Goal: Information Seeking & Learning: Learn about a topic

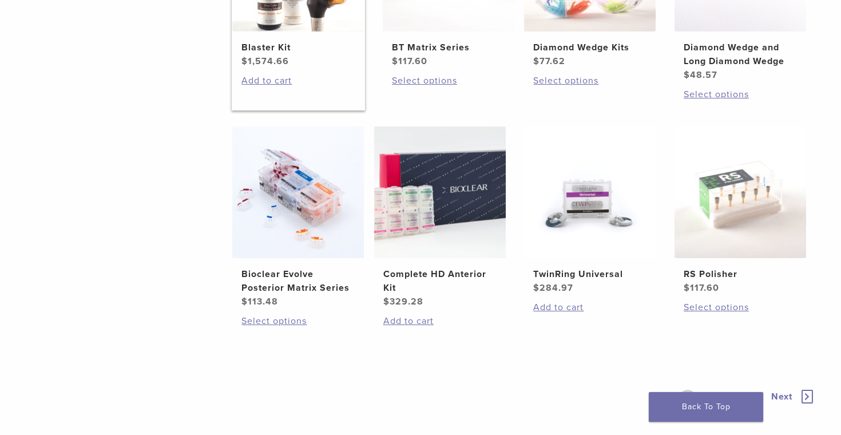
scroll to position [846, 0]
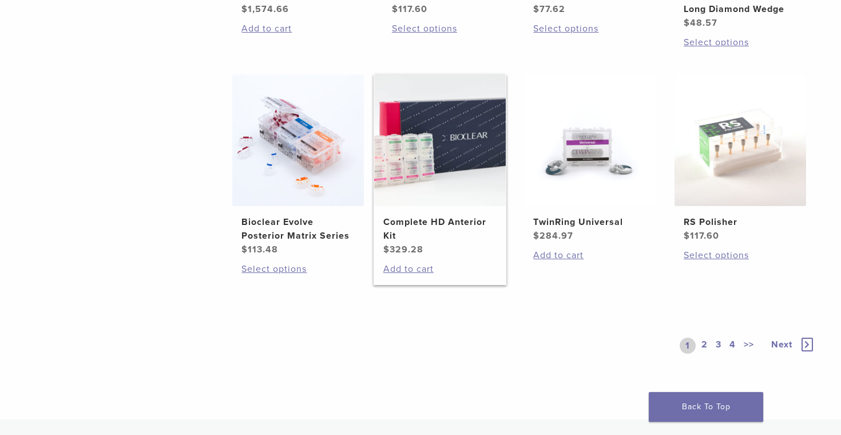
click at [433, 219] on h2 "Complete HD Anterior Kit" at bounding box center [439, 228] width 113 height 27
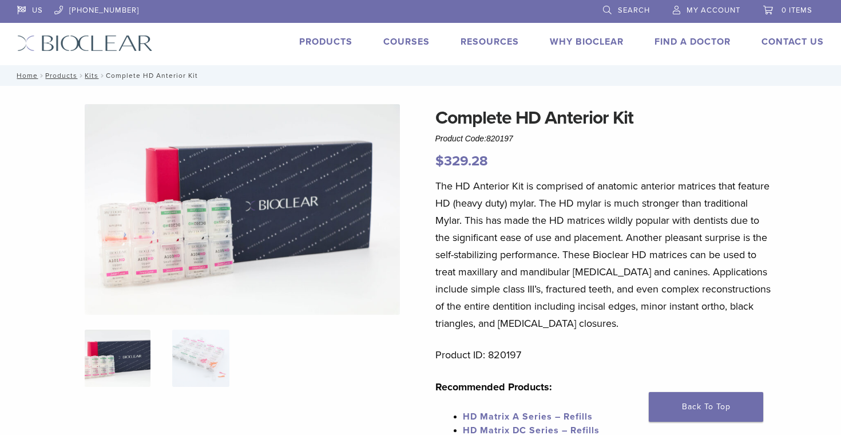
scroll to position [187, 0]
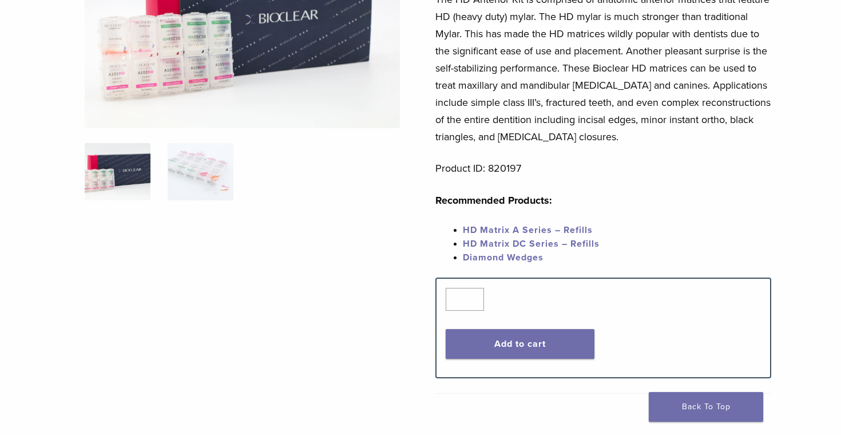
click at [179, 79] on img at bounding box center [243, 23] width 316 height 211
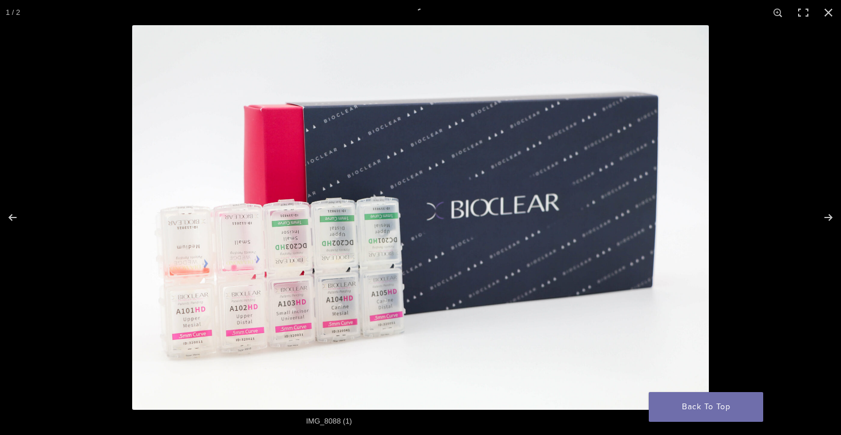
click at [293, 249] on img "Full screen image" at bounding box center [420, 217] width 577 height 385
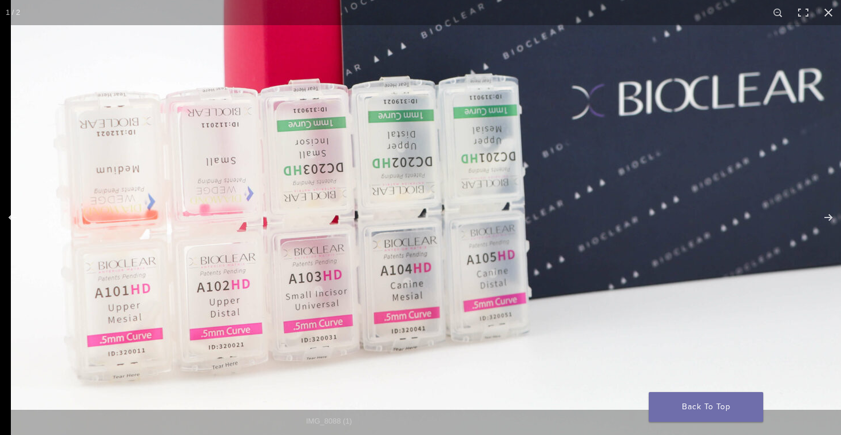
click at [306, 276] on img "Full screen image" at bounding box center [560, 114] width 1099 height 733
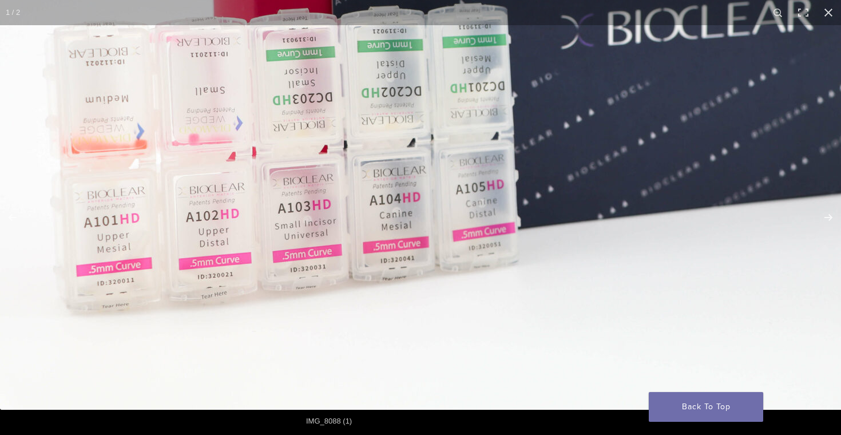
click at [324, 254] on img "Full screen image" at bounding box center [549, 43] width 1099 height 733
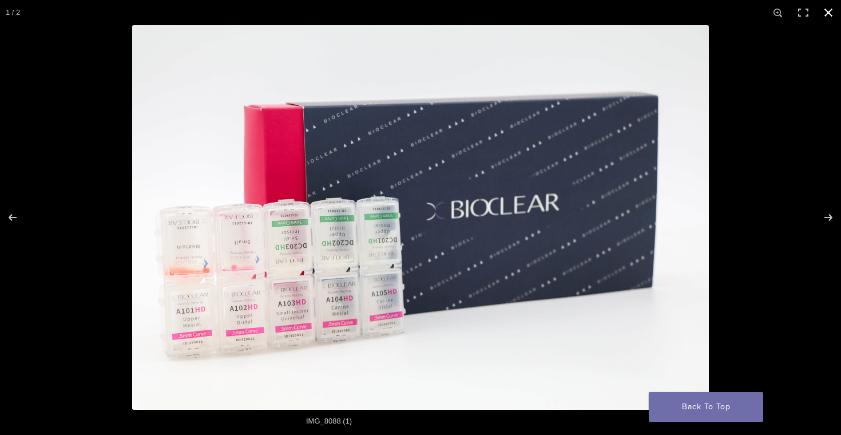
click at [777, 211] on div "Full screen image" at bounding box center [552, 242] width 841 height 435
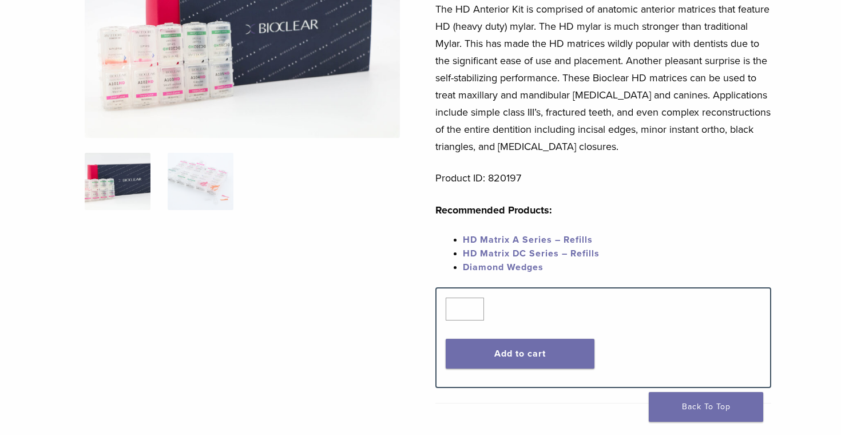
scroll to position [201, 0]
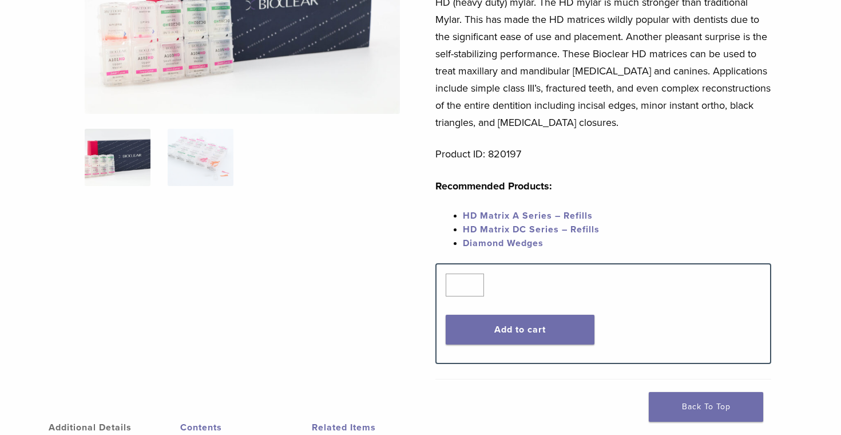
click at [508, 230] on span "HD Matrix DC Series – Refills" at bounding box center [531, 229] width 137 height 11
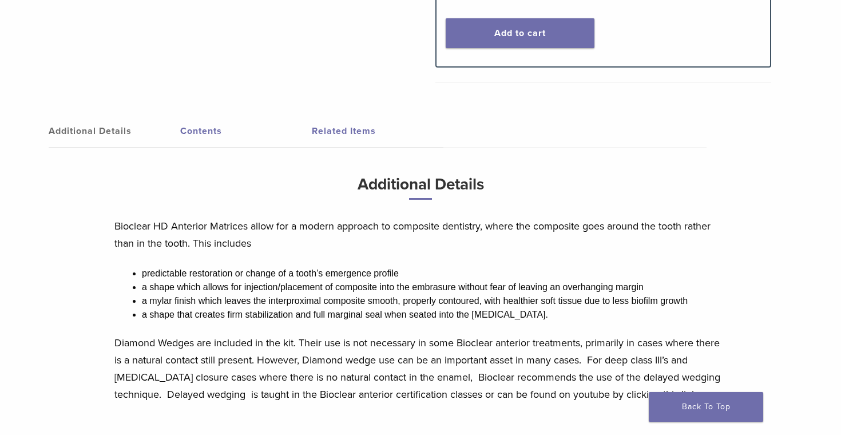
scroll to position [0, 0]
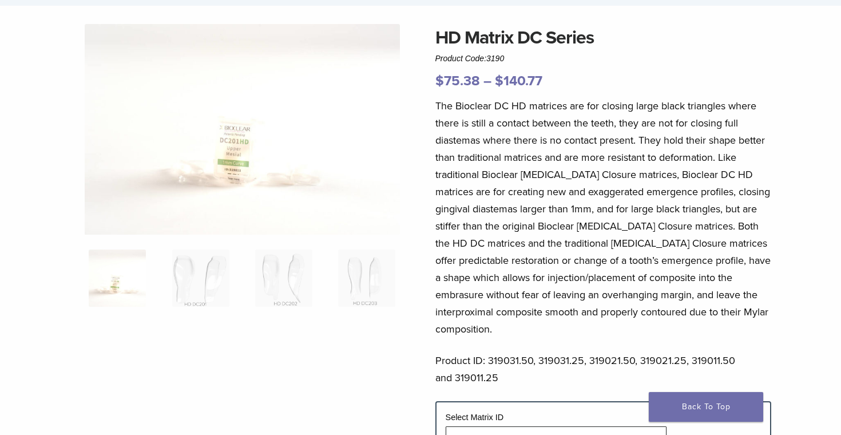
scroll to position [84, 0]
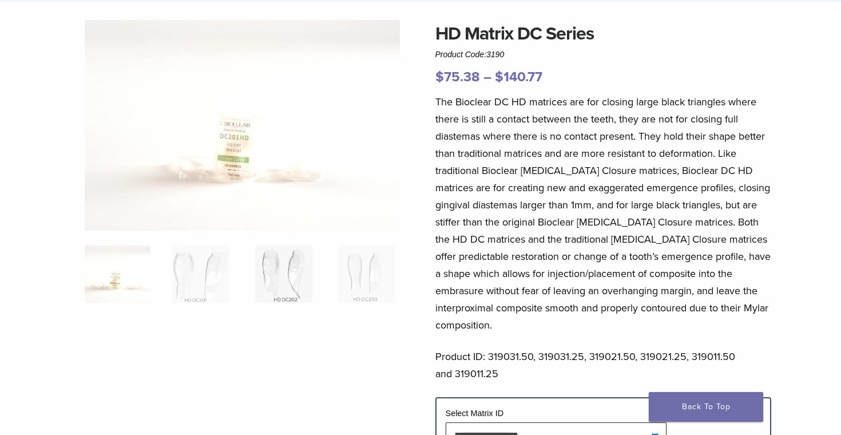
click at [276, 268] on img at bounding box center [283, 274] width 57 height 57
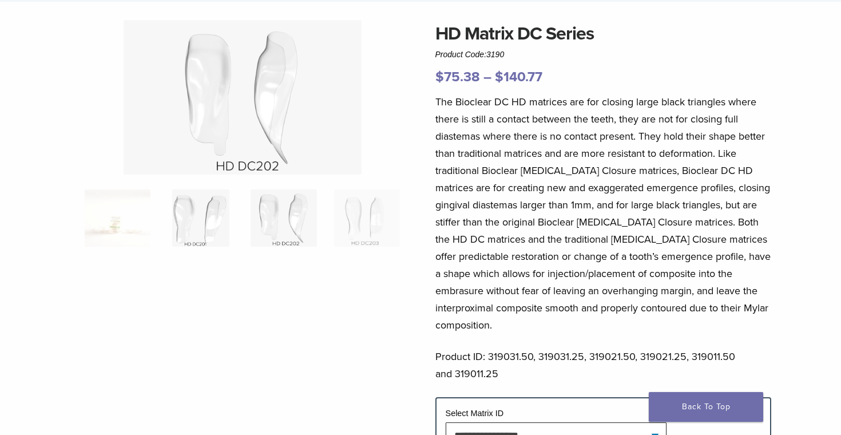
click at [190, 236] on img at bounding box center [200, 217] width 57 height 57
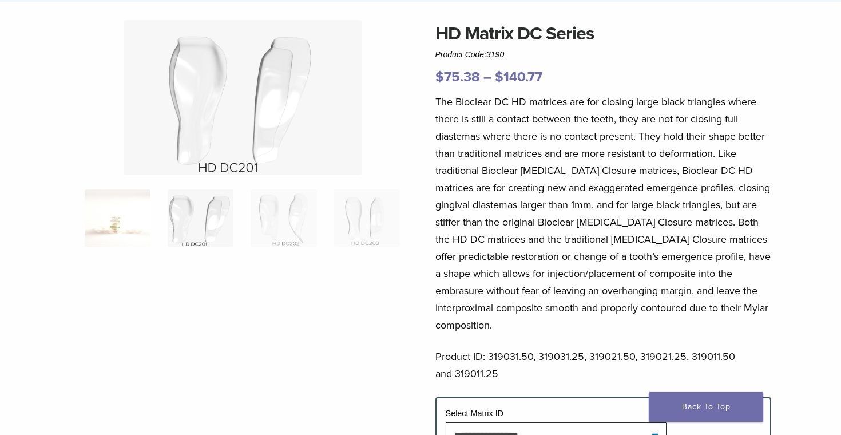
click at [116, 230] on img at bounding box center [118, 217] width 66 height 57
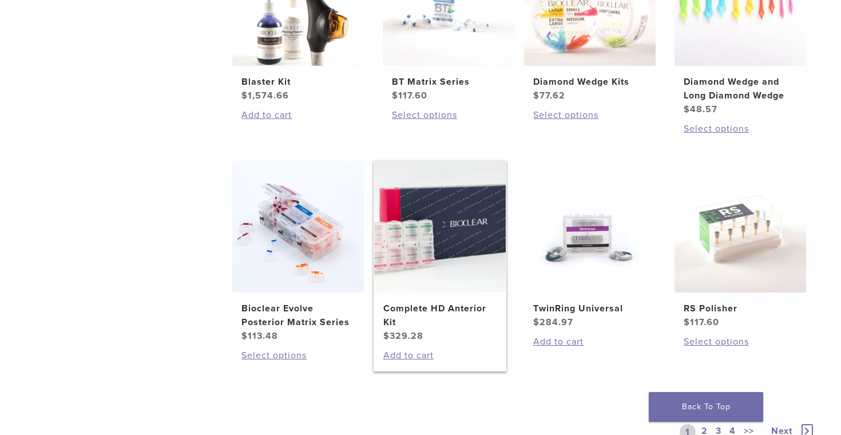
scroll to position [776, 0]
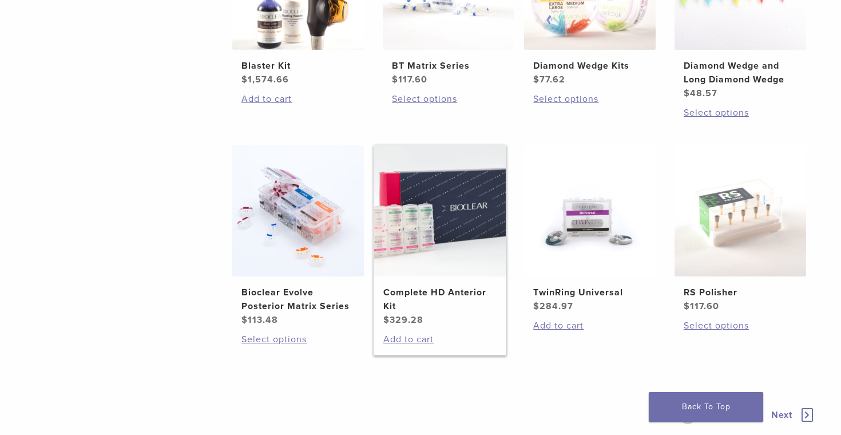
click at [433, 267] on img at bounding box center [440, 211] width 132 height 132
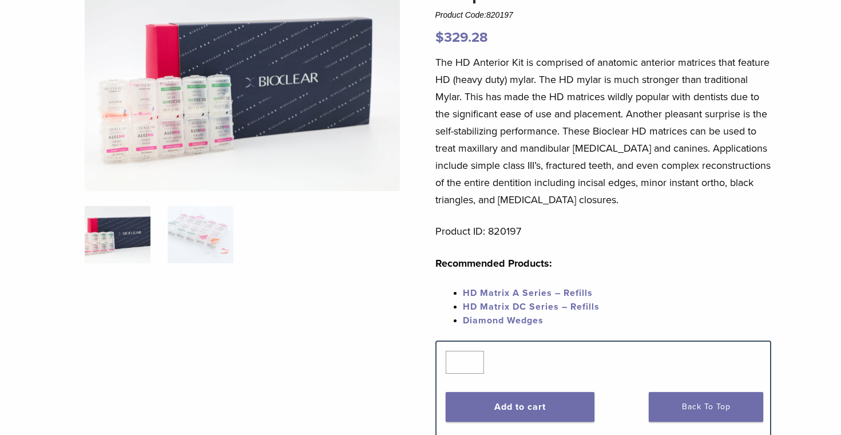
scroll to position [144, 0]
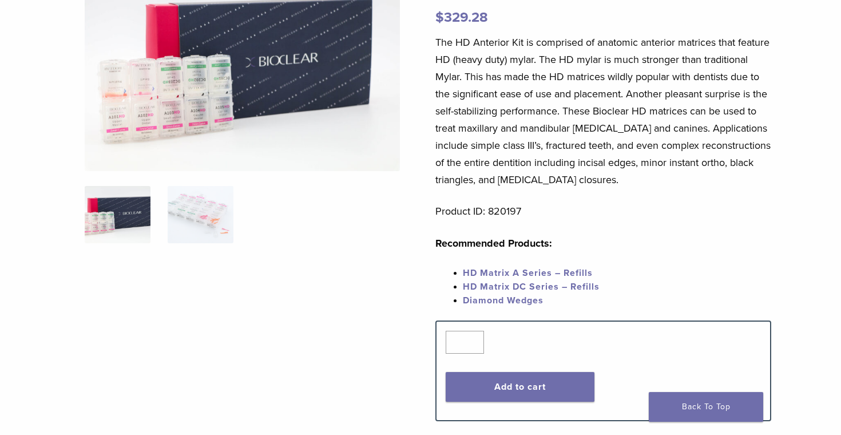
click at [525, 274] on link "HD Matrix A Series – Refills" at bounding box center [528, 272] width 130 height 11
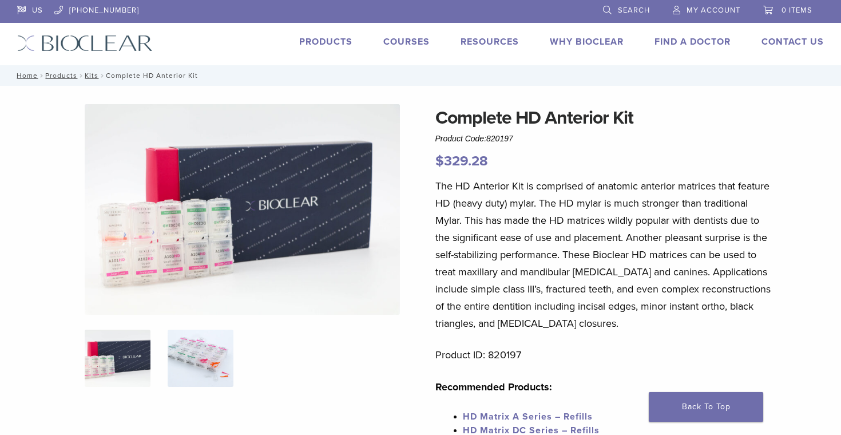
click at [226, 353] on img at bounding box center [201, 358] width 66 height 57
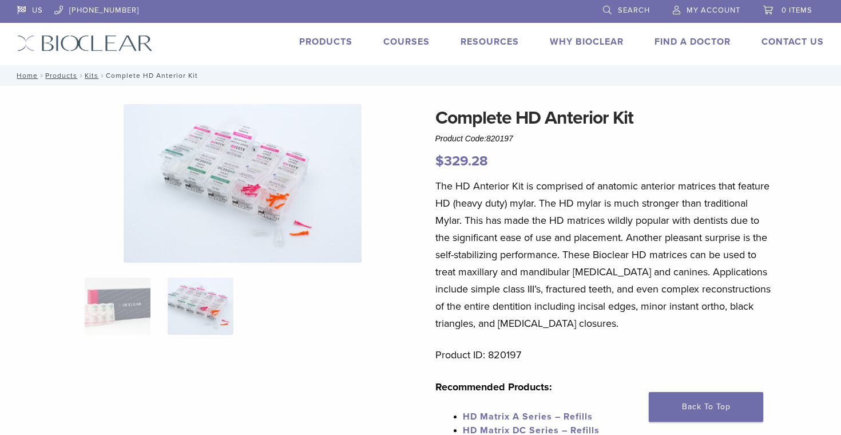
click at [274, 178] on img at bounding box center [243, 183] width 238 height 159
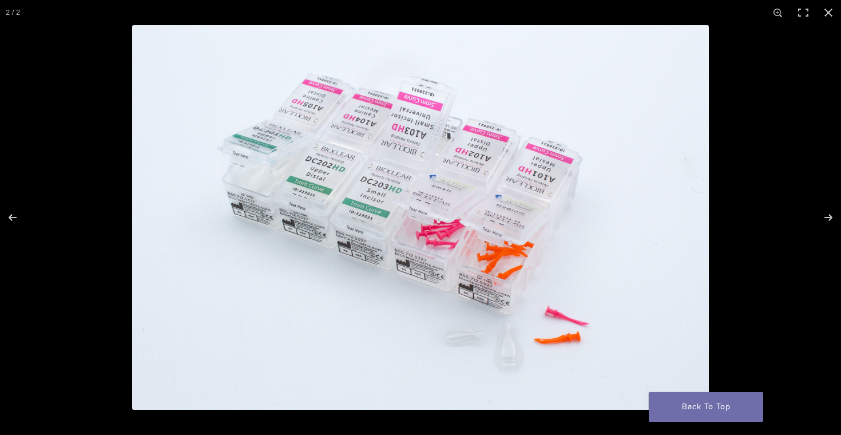
click at [476, 305] on img "Full screen image" at bounding box center [420, 217] width 577 height 385
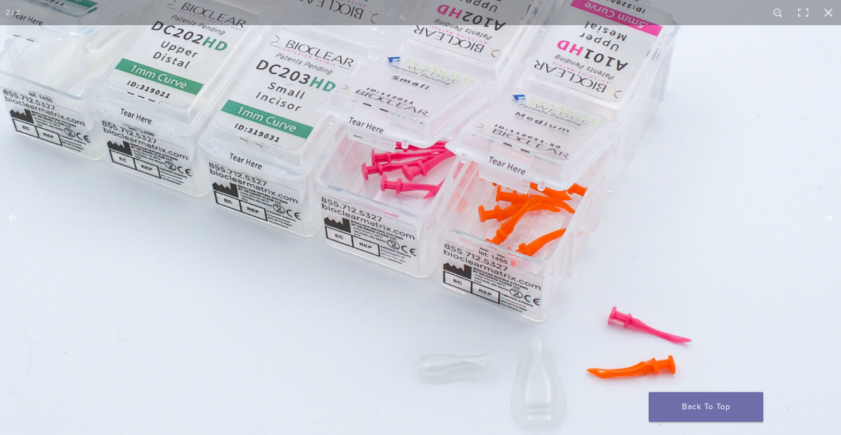
click at [461, 307] on img "Full screen image" at bounding box center [370, 138] width 1099 height 733
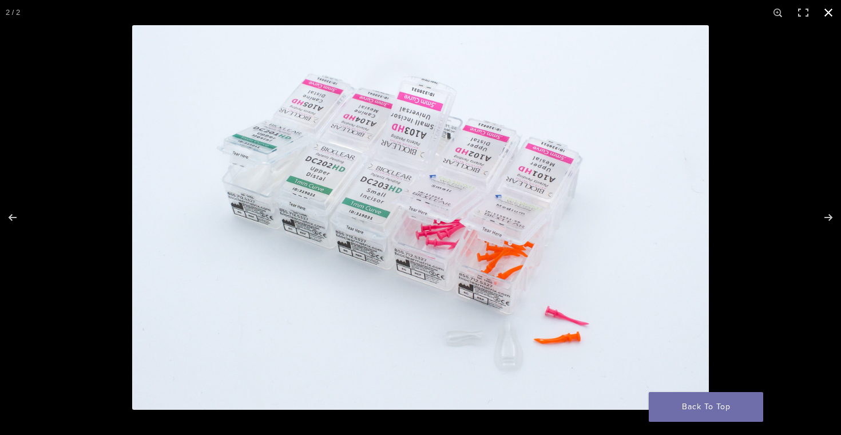
click at [834, 4] on button "Close (Esc)" at bounding box center [828, 12] width 25 height 25
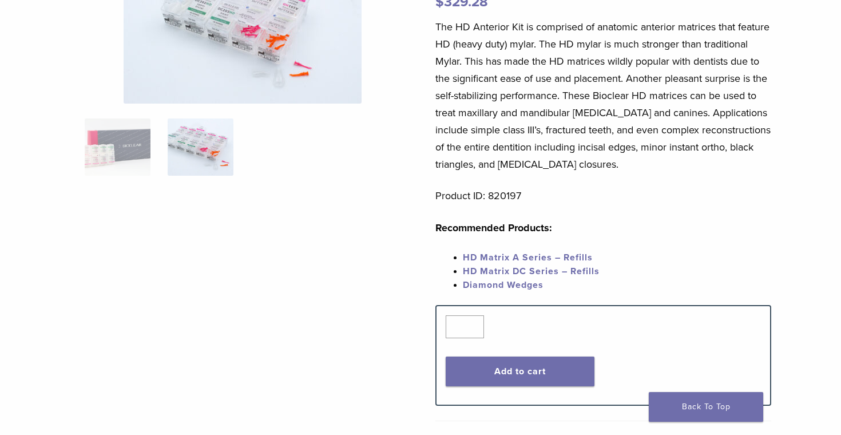
scroll to position [193, 0]
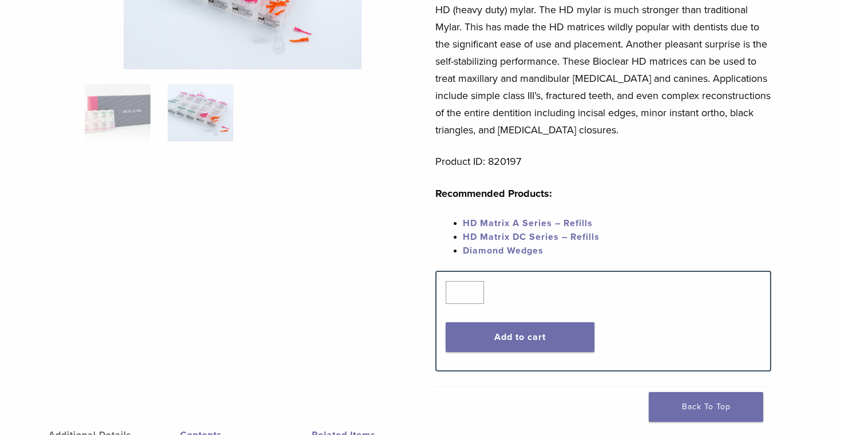
click at [498, 237] on span "HD Matrix DC Series – Refills" at bounding box center [531, 236] width 137 height 11
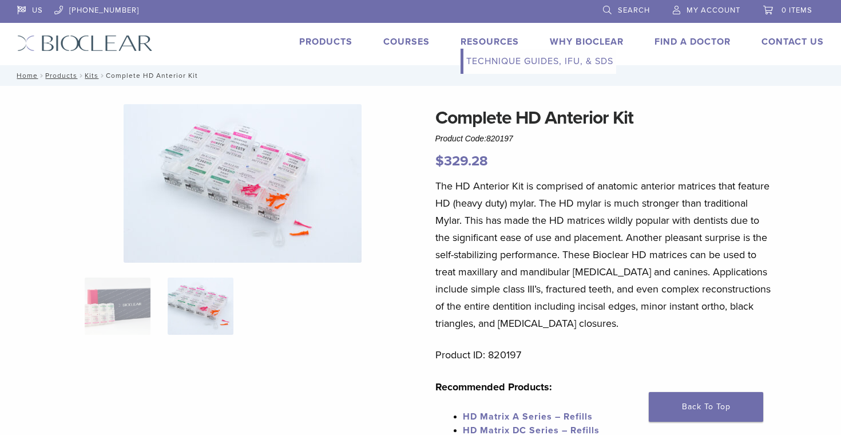
click at [505, 58] on link "Technique Guides, IFU, & SDS" at bounding box center [540, 61] width 153 height 25
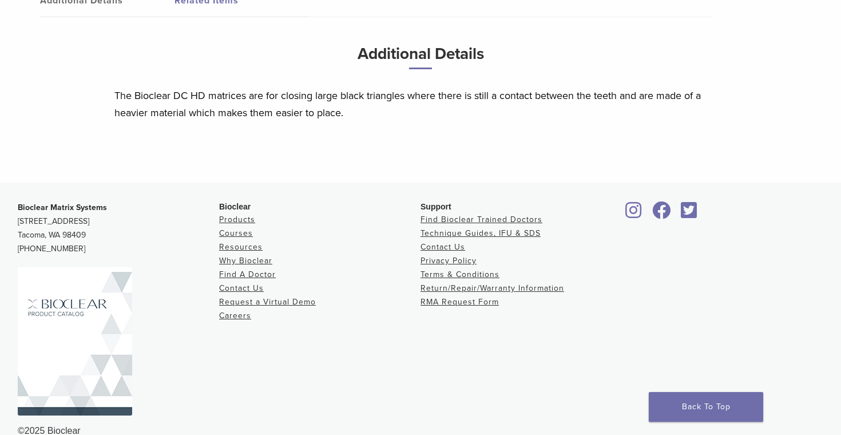
scroll to position [750, 0]
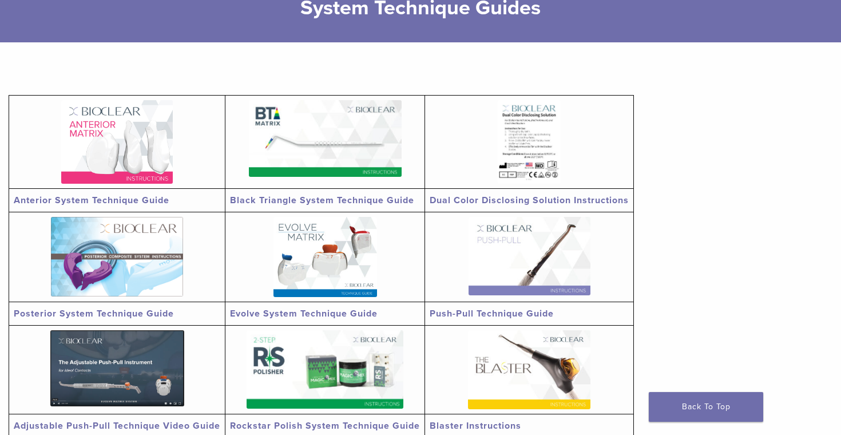
scroll to position [219, 0]
